Goal: Task Accomplishment & Management: Manage account settings

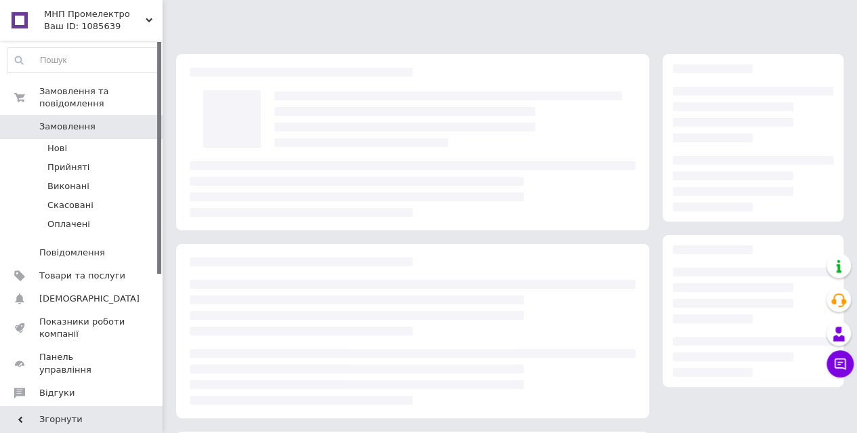
scroll to position [186, 0]
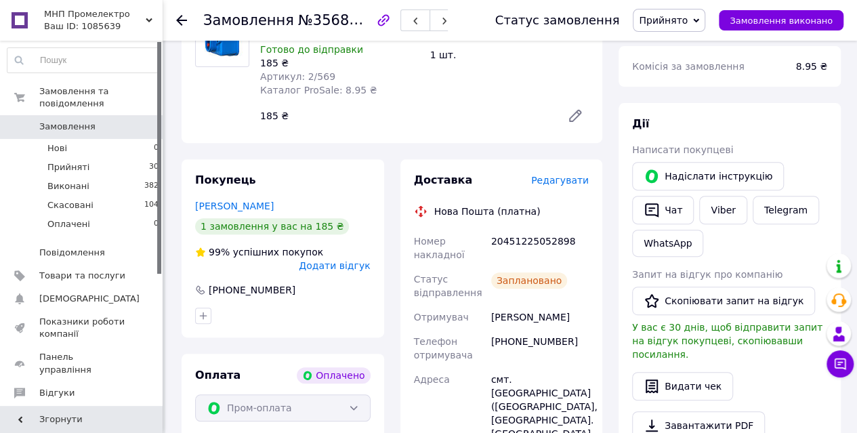
click at [184, 20] on use at bounding box center [181, 20] width 11 height 11
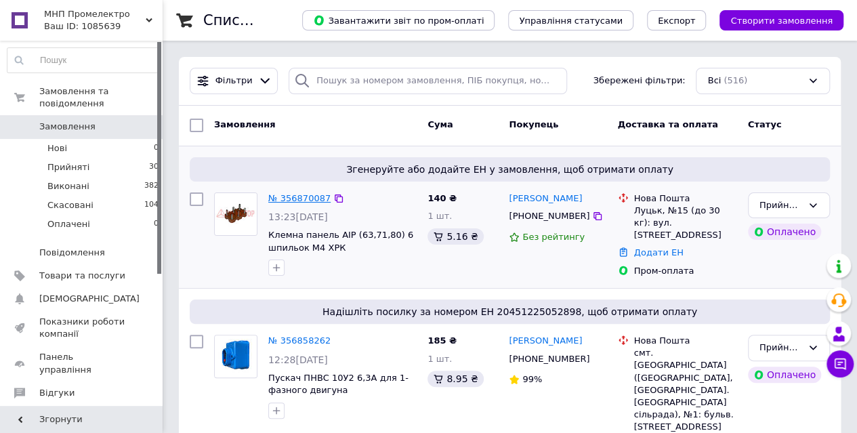
click at [298, 194] on link "№ 356870087" at bounding box center [299, 198] width 62 height 10
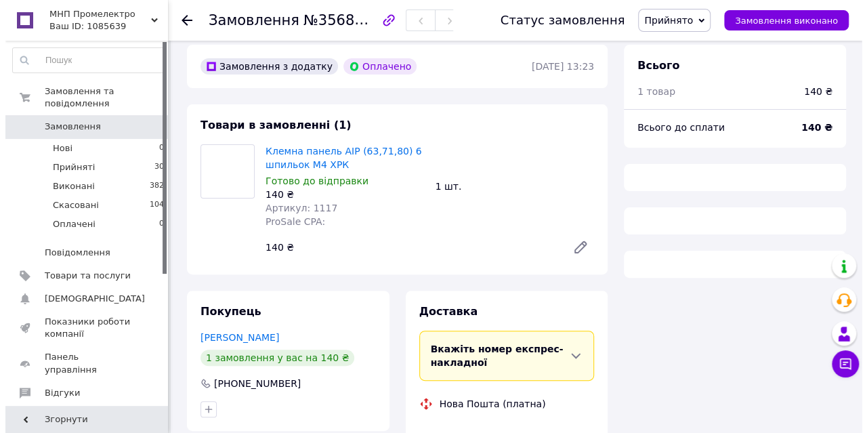
scroll to position [135, 0]
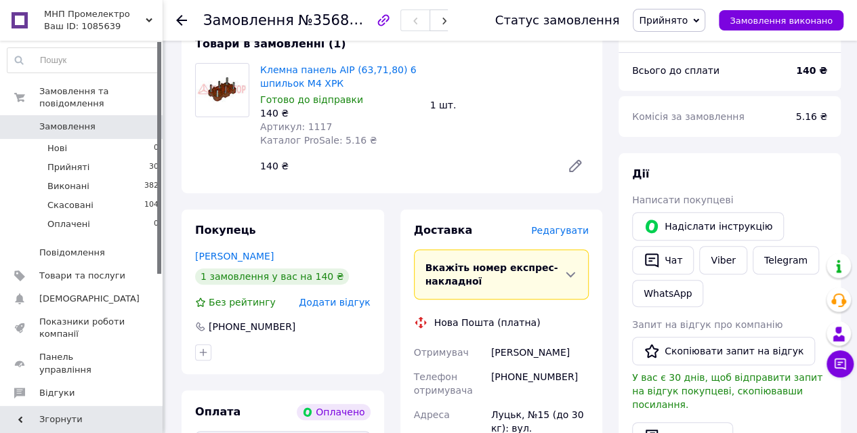
click at [562, 231] on span "Редагувати" at bounding box center [560, 230] width 58 height 11
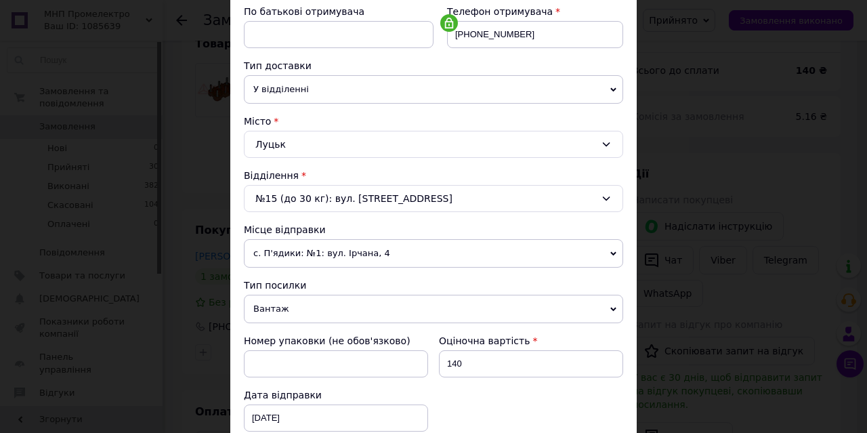
scroll to position [271, 0]
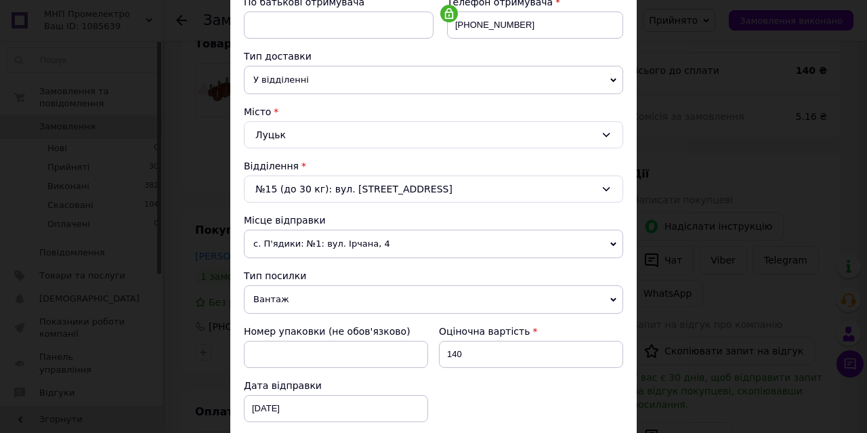
click at [305, 292] on span "Вантаж" at bounding box center [433, 299] width 379 height 28
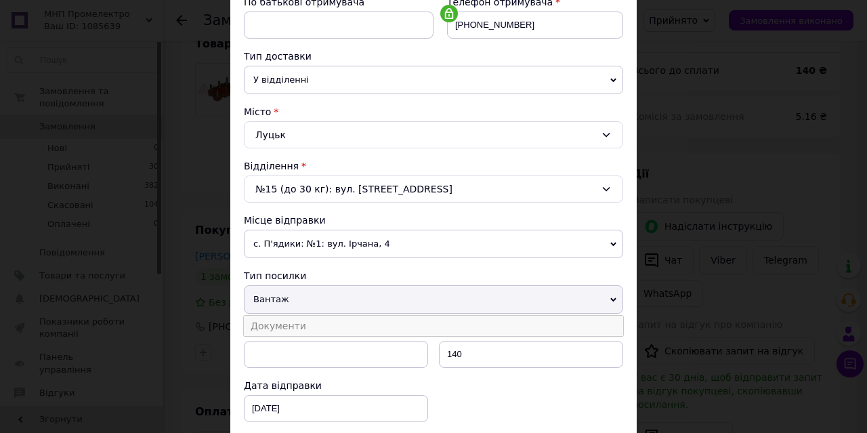
click at [296, 319] on li "Документи" at bounding box center [433, 326] width 379 height 20
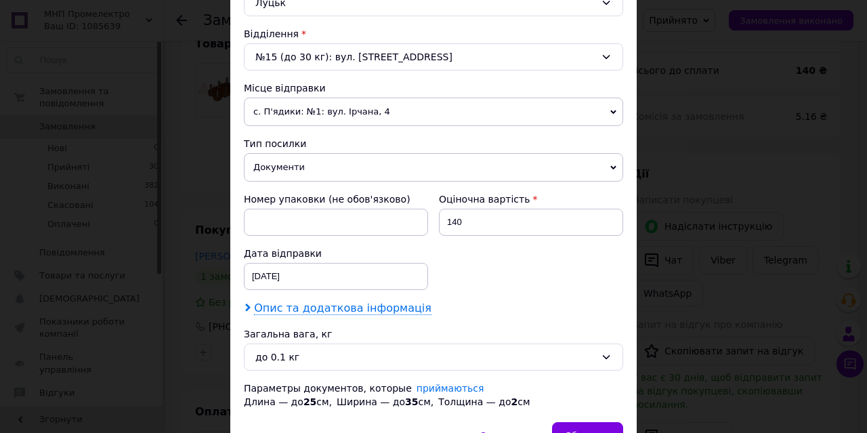
scroll to position [406, 0]
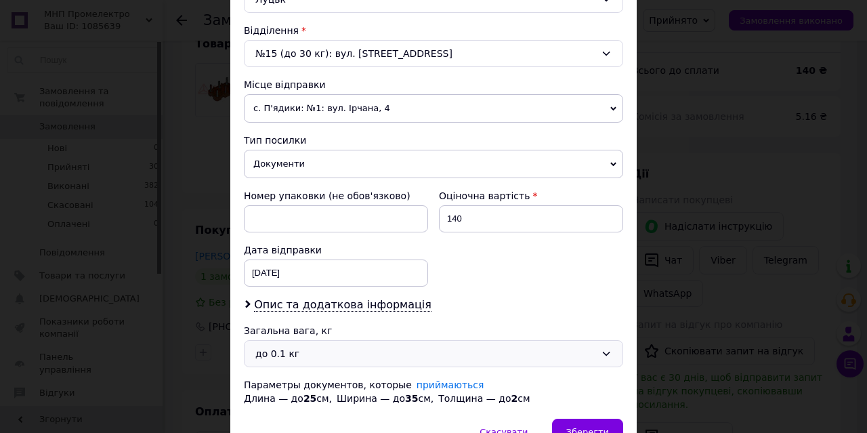
click at [300, 355] on div "до 0.1 кг" at bounding box center [425, 353] width 340 height 15
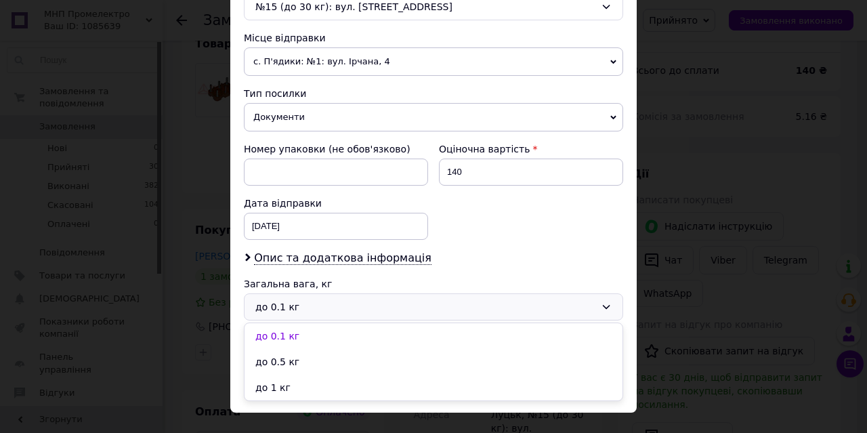
scroll to position [474, 0]
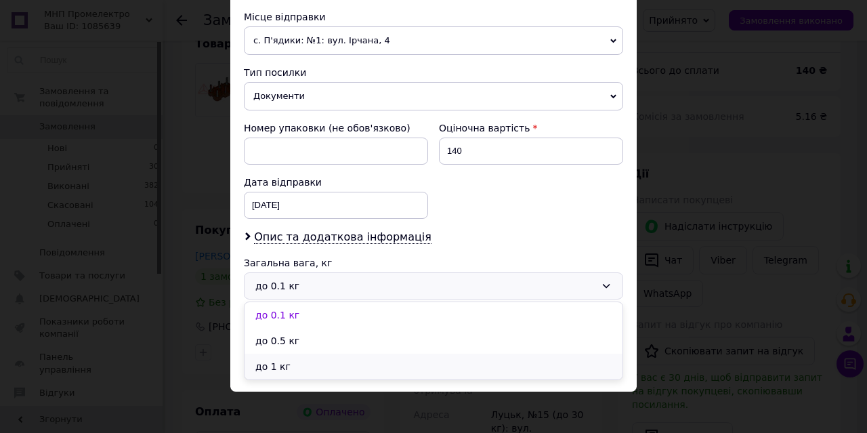
click at [295, 354] on li "до 1 кг" at bounding box center [433, 367] width 378 height 26
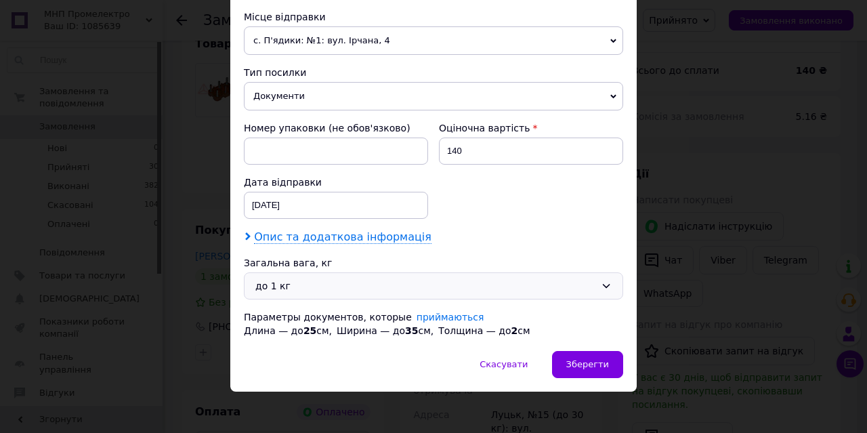
click at [316, 231] on span "Опис та додаткова інформація" at bounding box center [342, 237] width 177 height 14
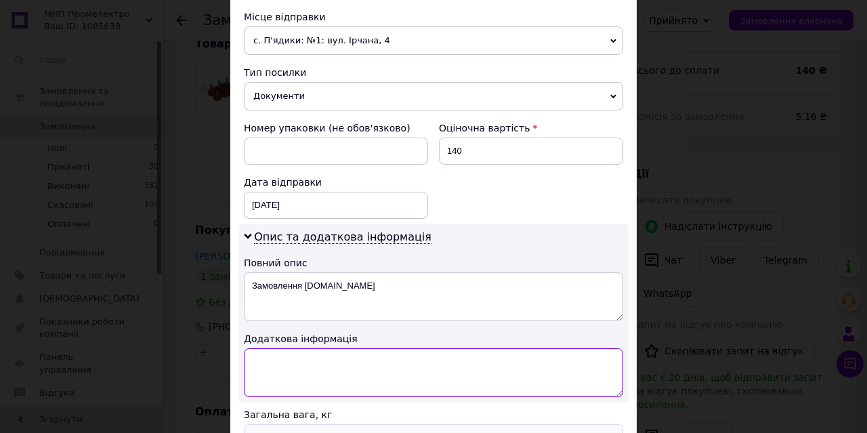
click at [274, 358] on textarea at bounding box center [433, 372] width 379 height 49
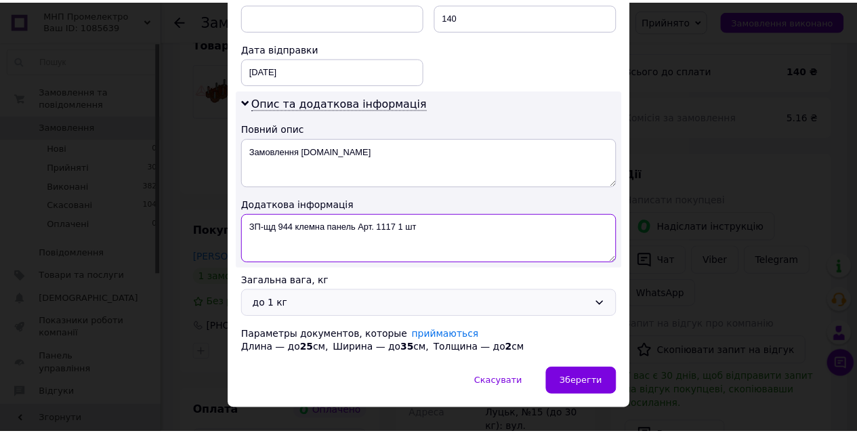
scroll to position [610, 0]
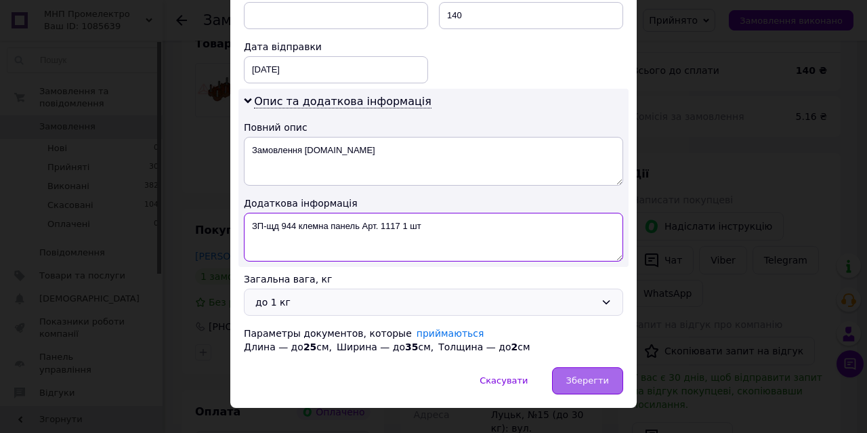
type textarea "ЗП-щд 944 клемна панель Арт. 1117 1 шт"
click at [585, 375] on span "Зберегти" at bounding box center [587, 380] width 43 height 10
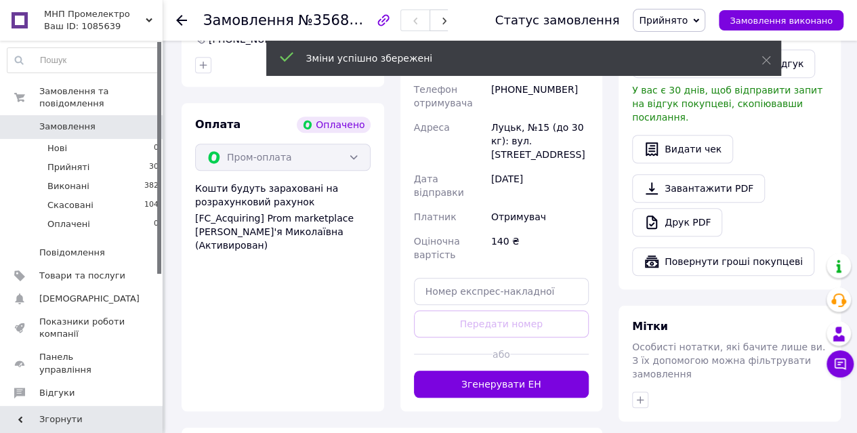
scroll to position [474, 0]
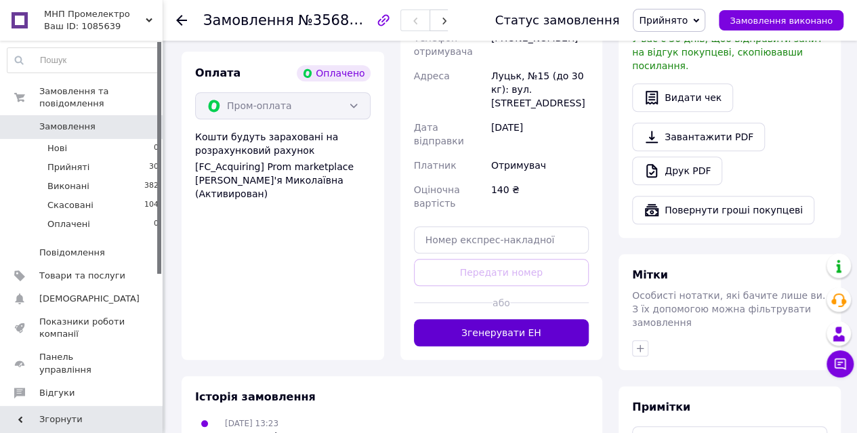
click at [490, 319] on button "Згенерувати ЕН" at bounding box center [501, 332] width 175 height 27
